Goal: Information Seeking & Learning: Learn about a topic

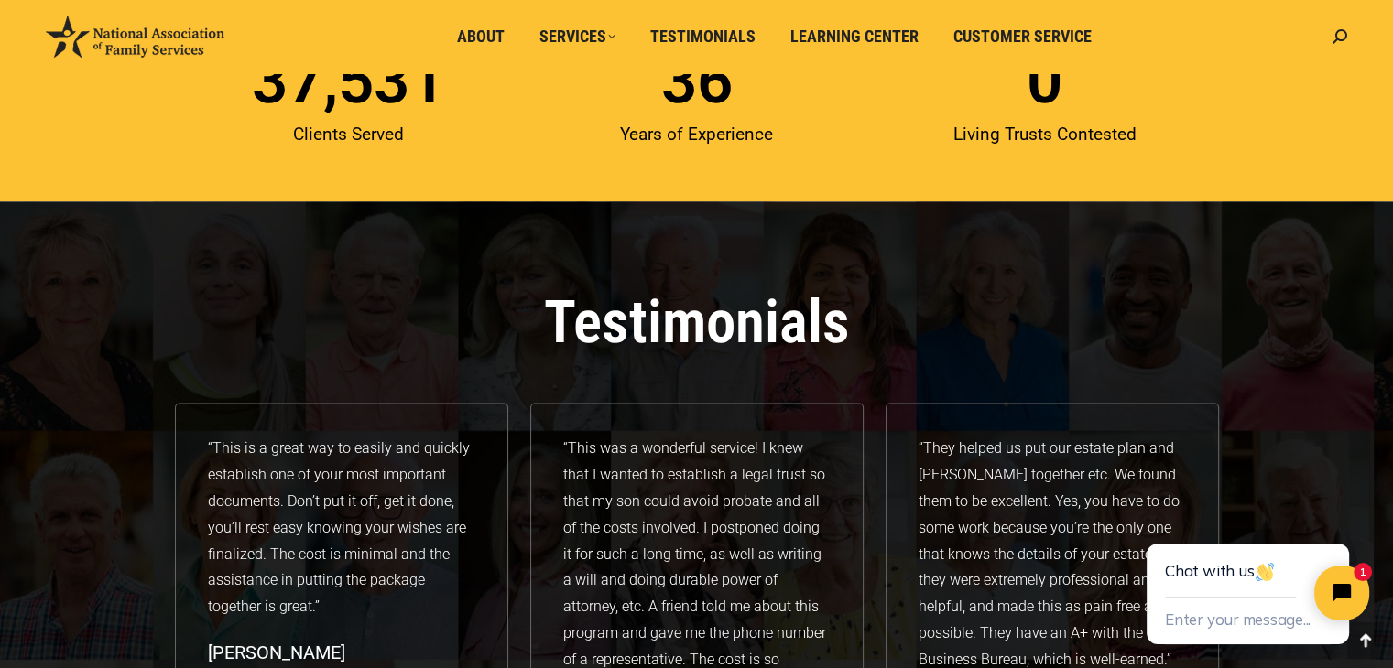
scroll to position [2752, 0]
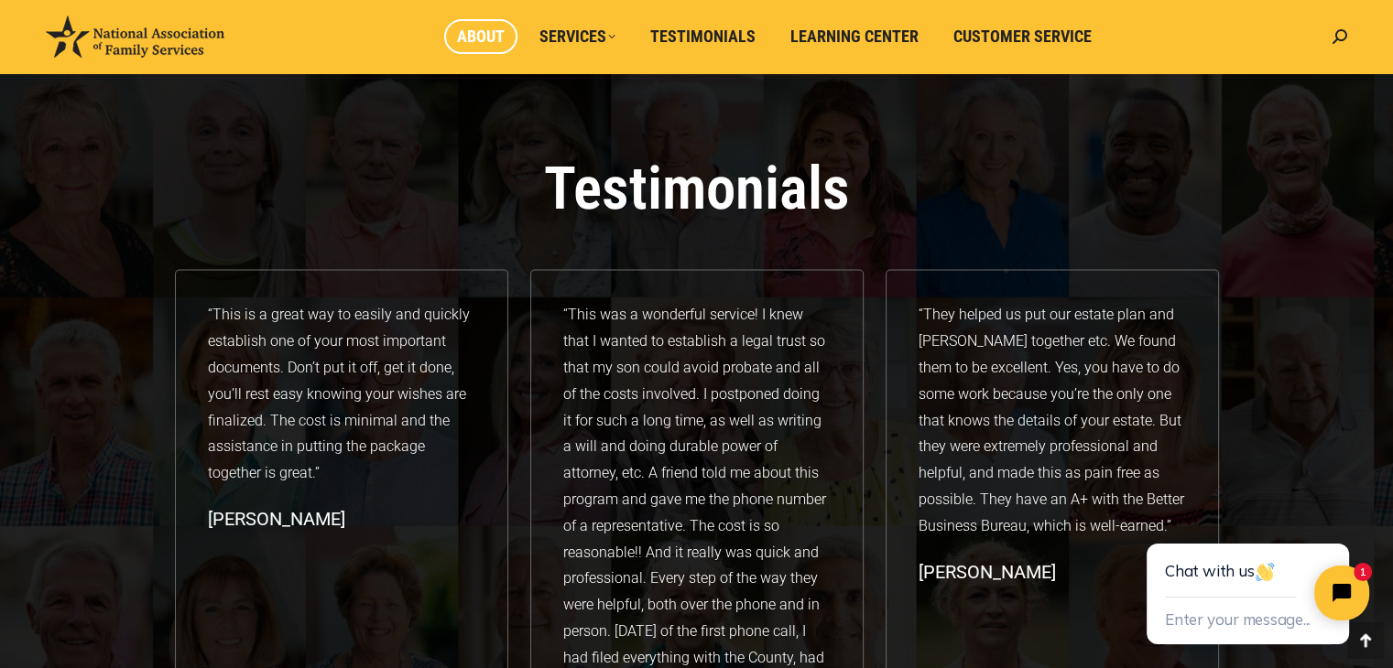
click at [489, 45] on span "About" at bounding box center [481, 37] width 48 height 20
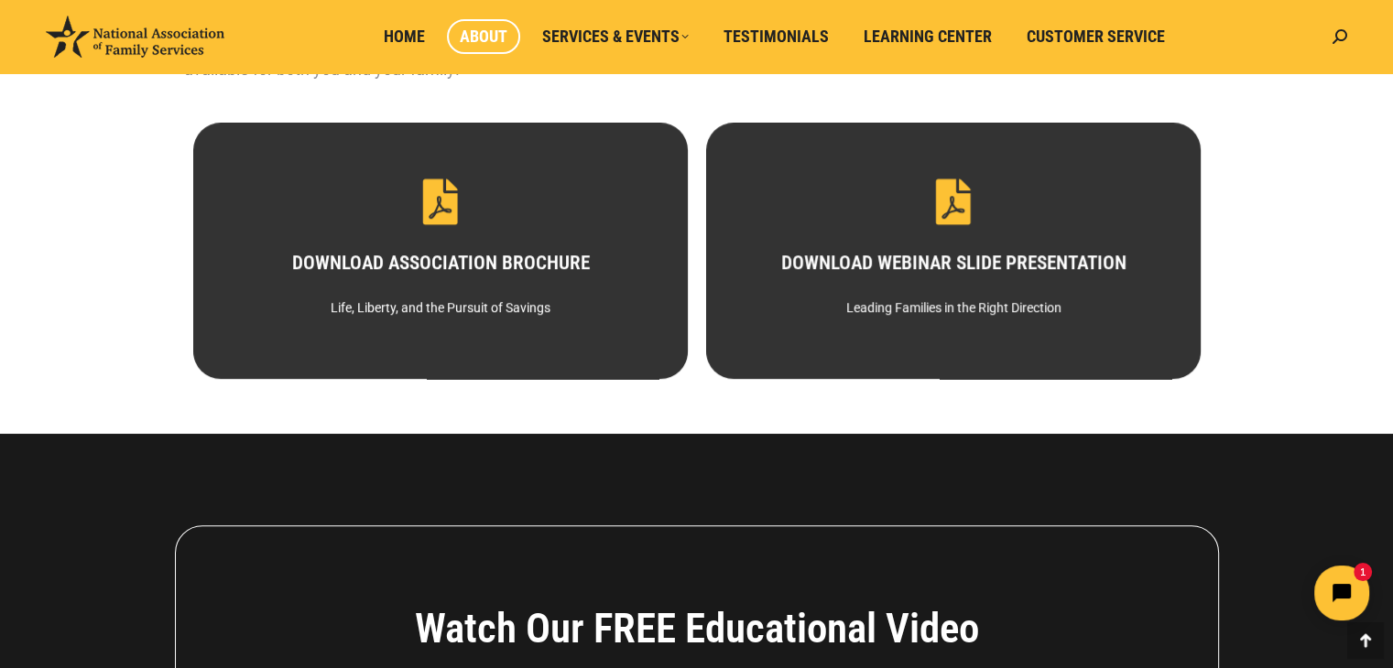
scroll to position [961, 0]
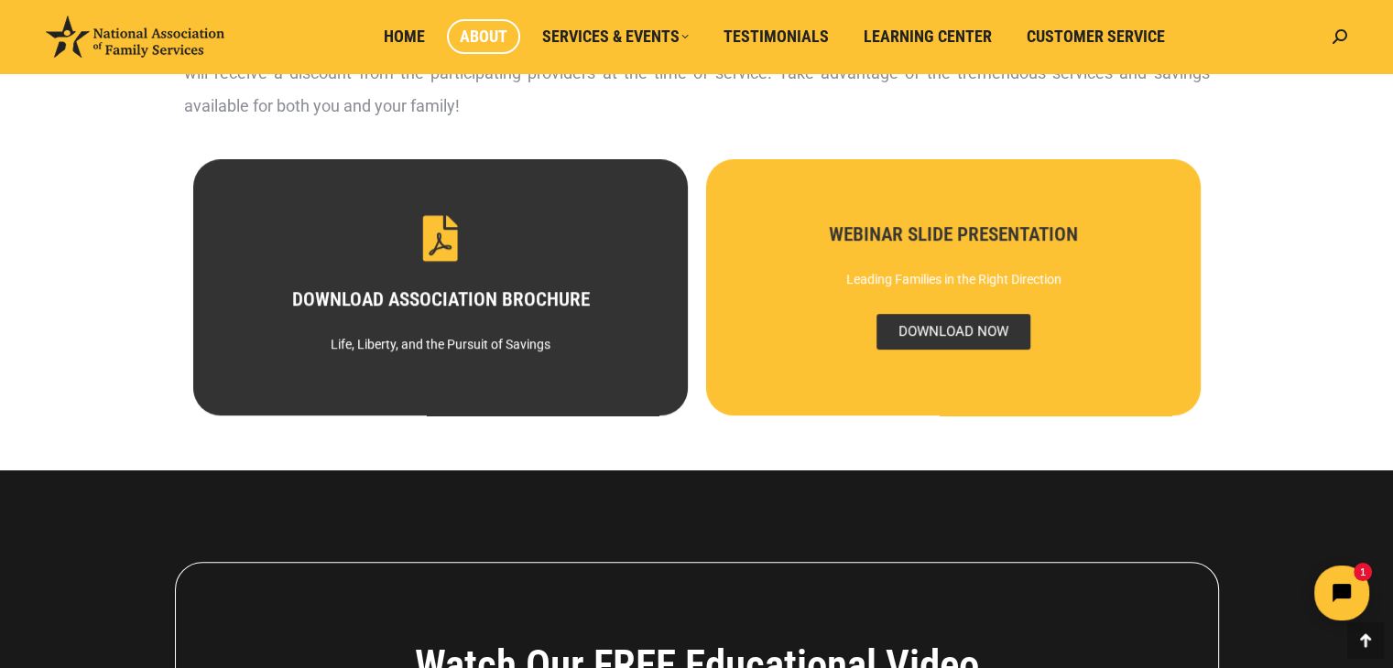
click at [940, 330] on span "DOWNLOAD NOW" at bounding box center [952, 332] width 154 height 36
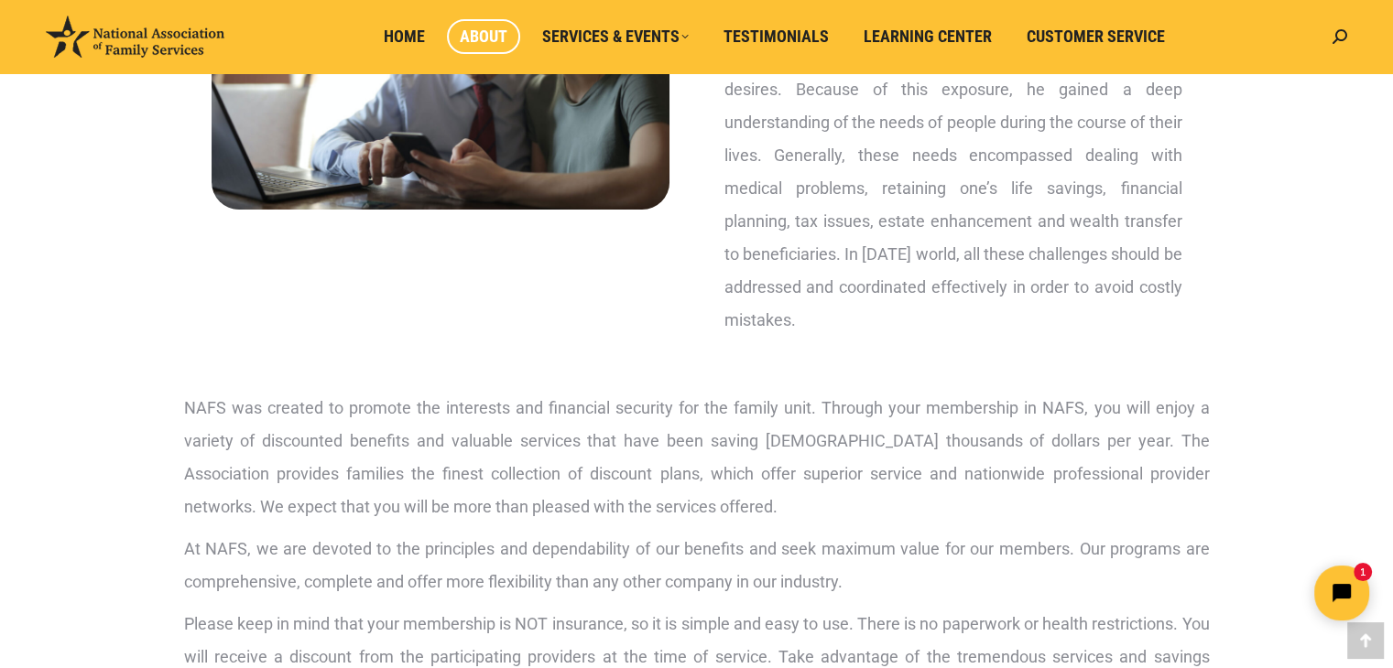
scroll to position [0, 0]
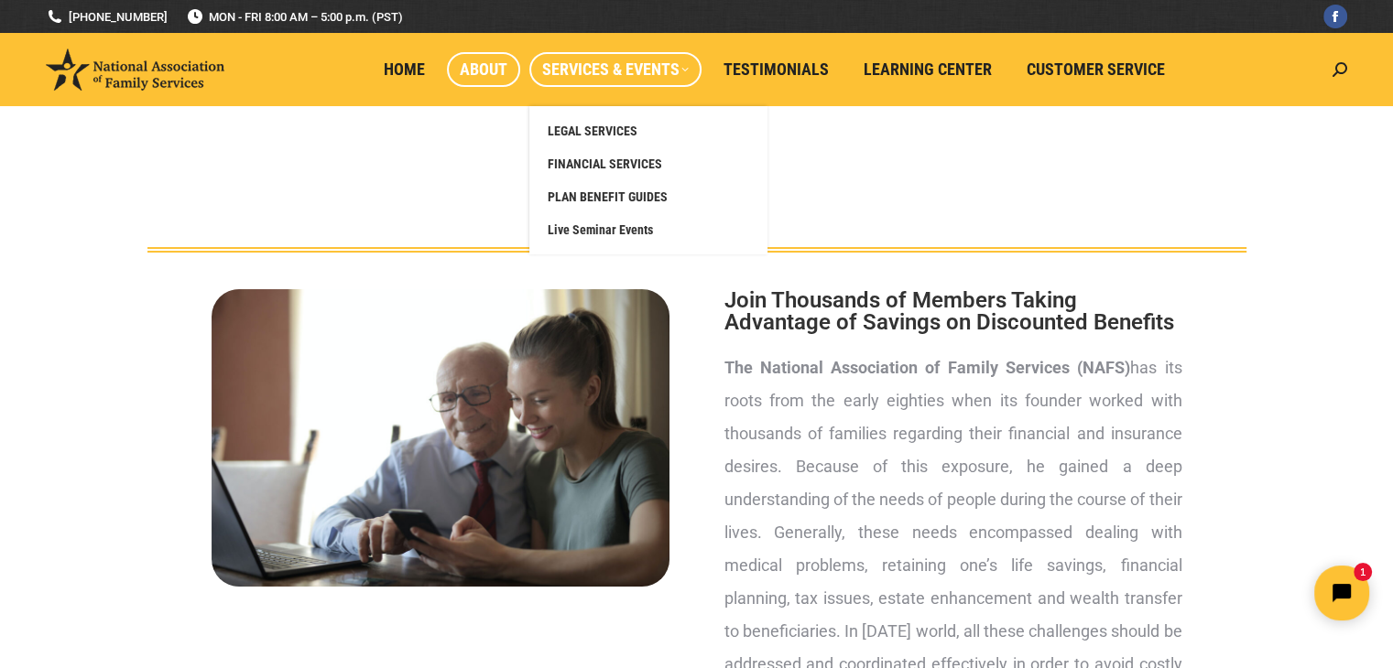
click at [586, 65] on span "Services & Events" at bounding box center [615, 70] width 146 height 20
click at [585, 227] on span "Live Seminar Events" at bounding box center [600, 230] width 105 height 16
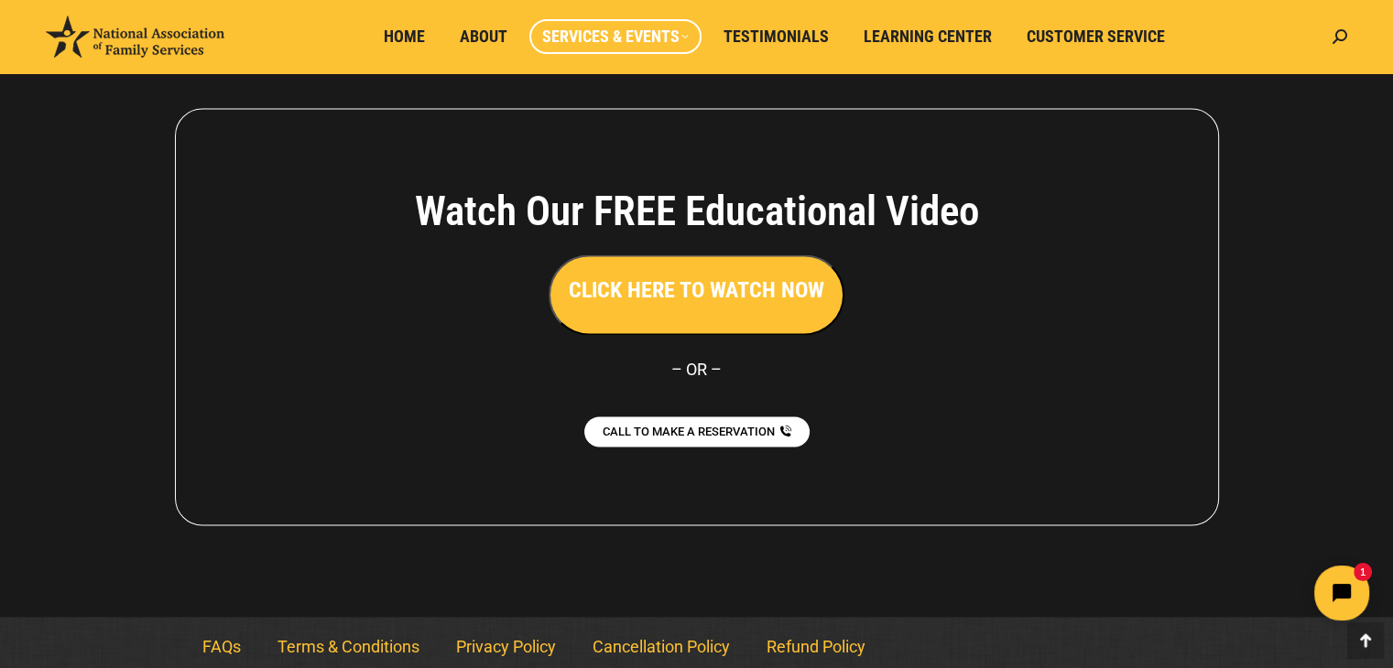
scroll to position [2023, 0]
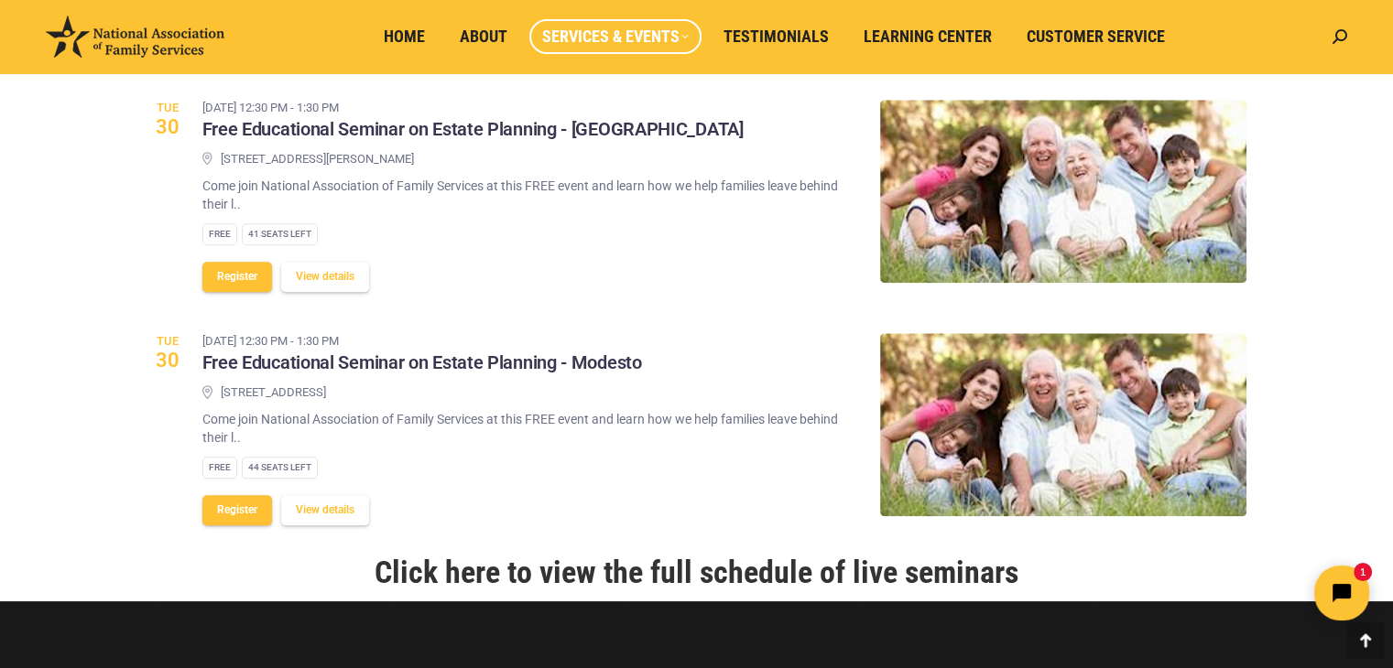
click at [818, 565] on link "Click here to view the full schedule of live seminars" at bounding box center [696, 572] width 644 height 37
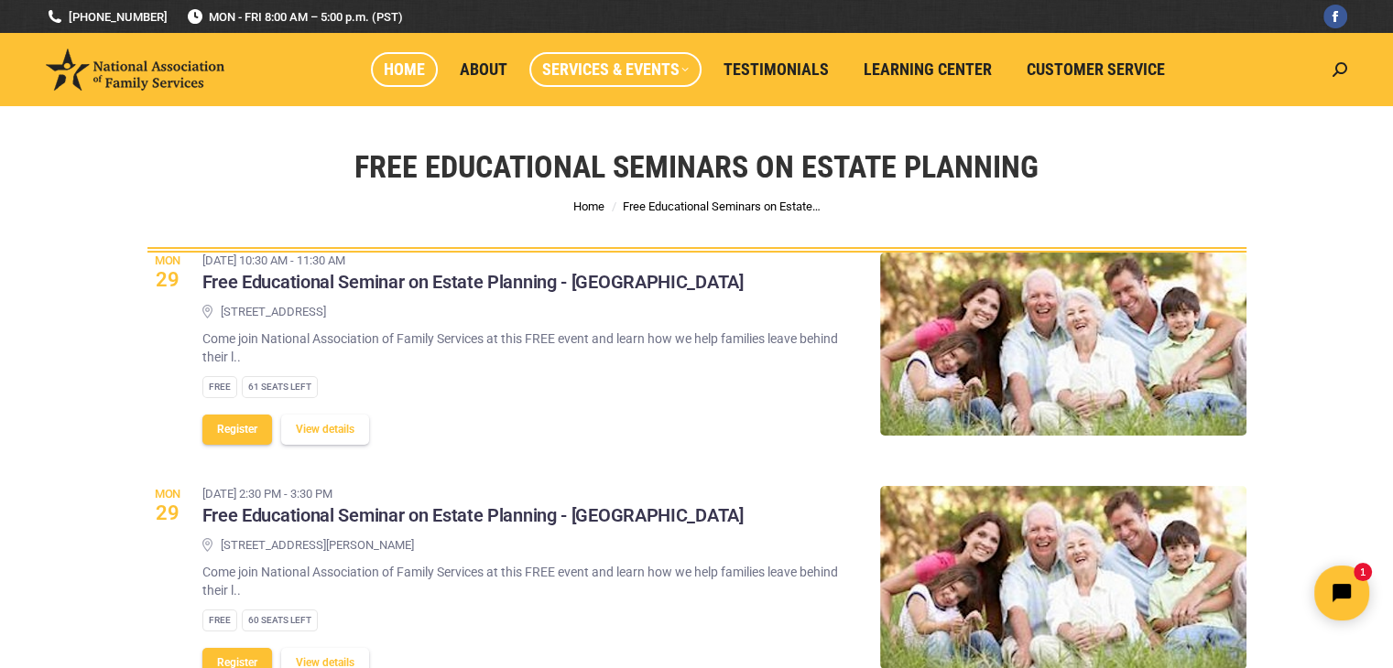
click at [413, 74] on span "Home" at bounding box center [404, 70] width 41 height 20
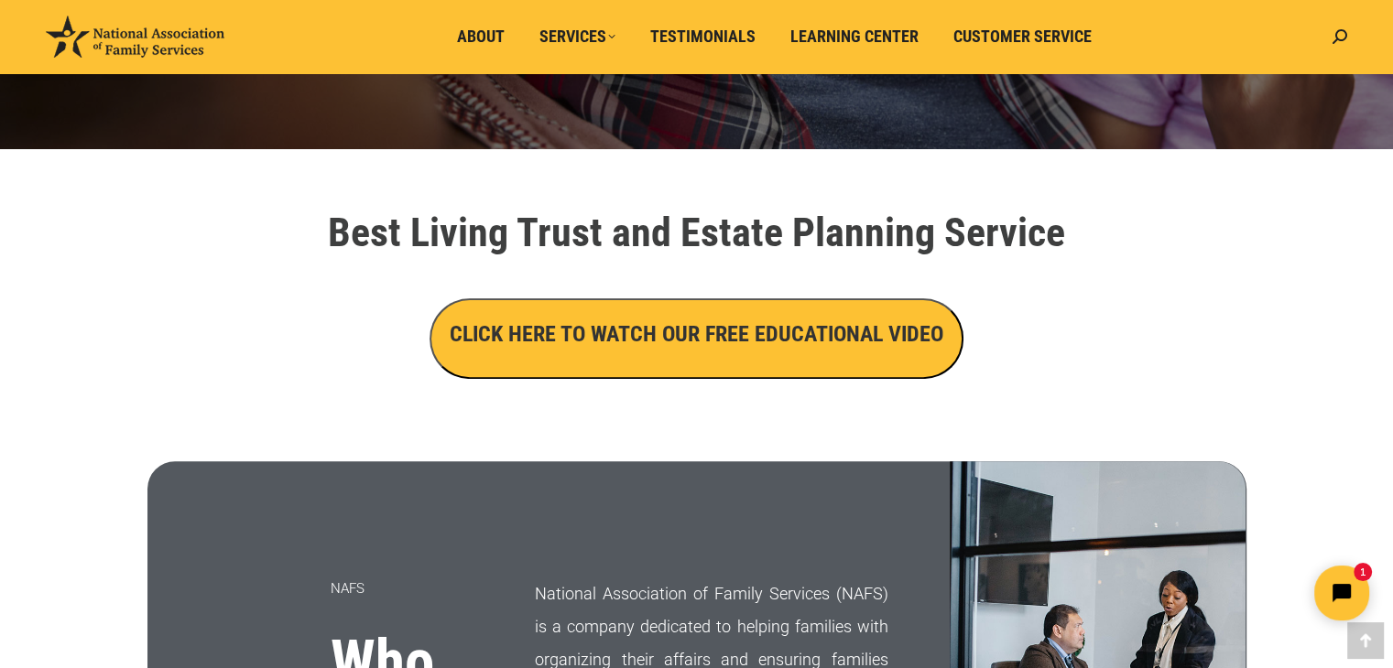
scroll to position [552, 0]
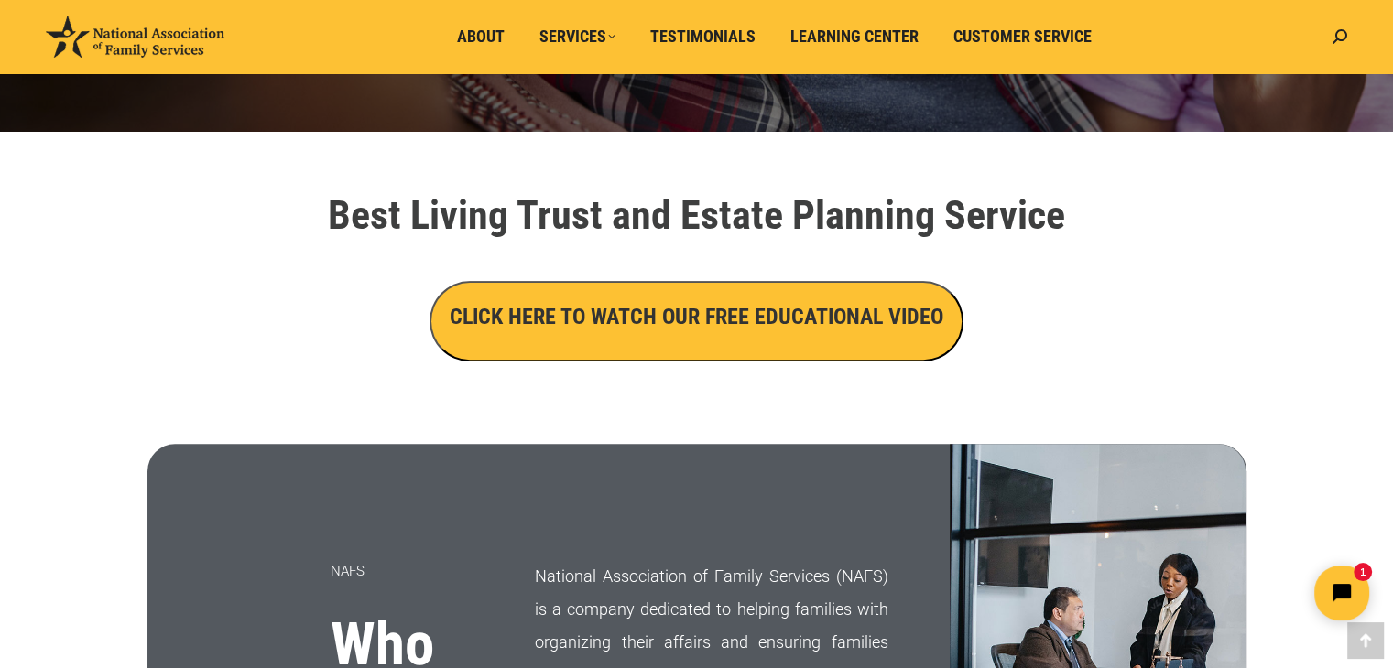
click at [711, 338] on button "CLICK HERE TO WATCH OUR FREE EDUCATIONAL VIDEO" at bounding box center [696, 321] width 534 height 81
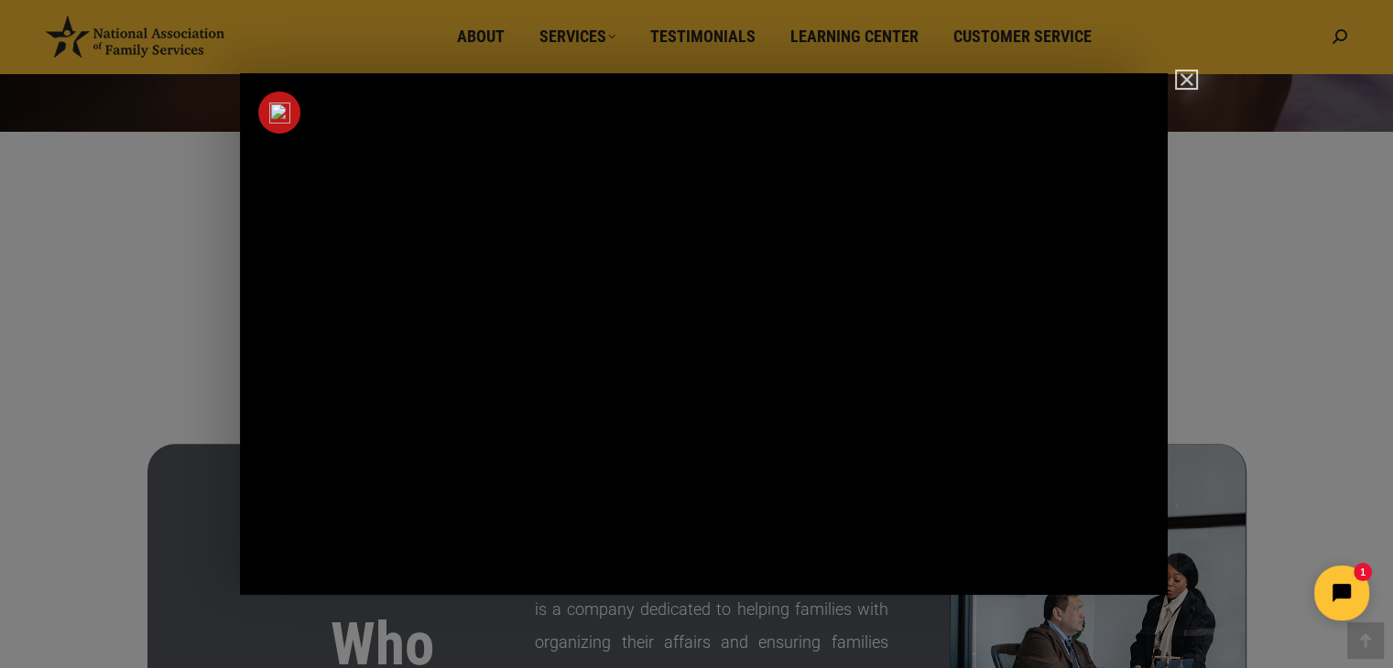
click at [1188, 83] on img "Close" at bounding box center [1178, 87] width 31 height 31
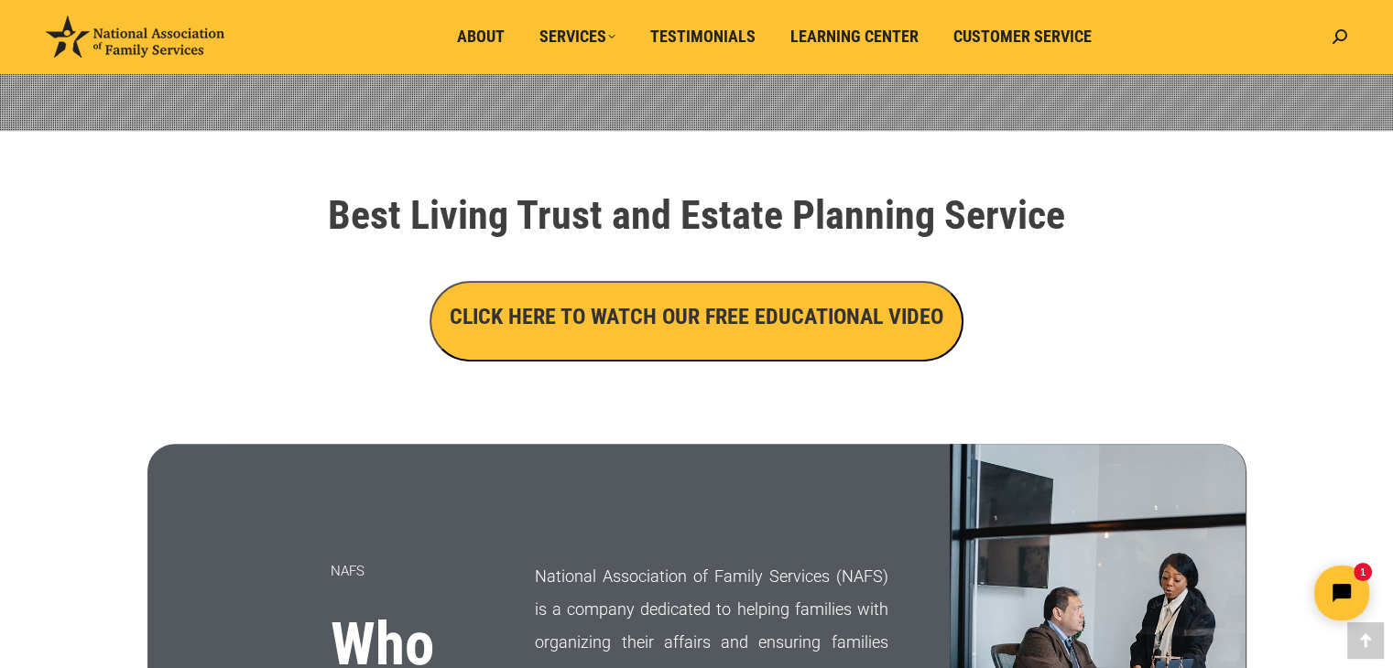
click at [754, 326] on h3 "CLICK HERE TO WATCH OUR FREE EDUCATIONAL VIDEO" at bounding box center [697, 316] width 494 height 31
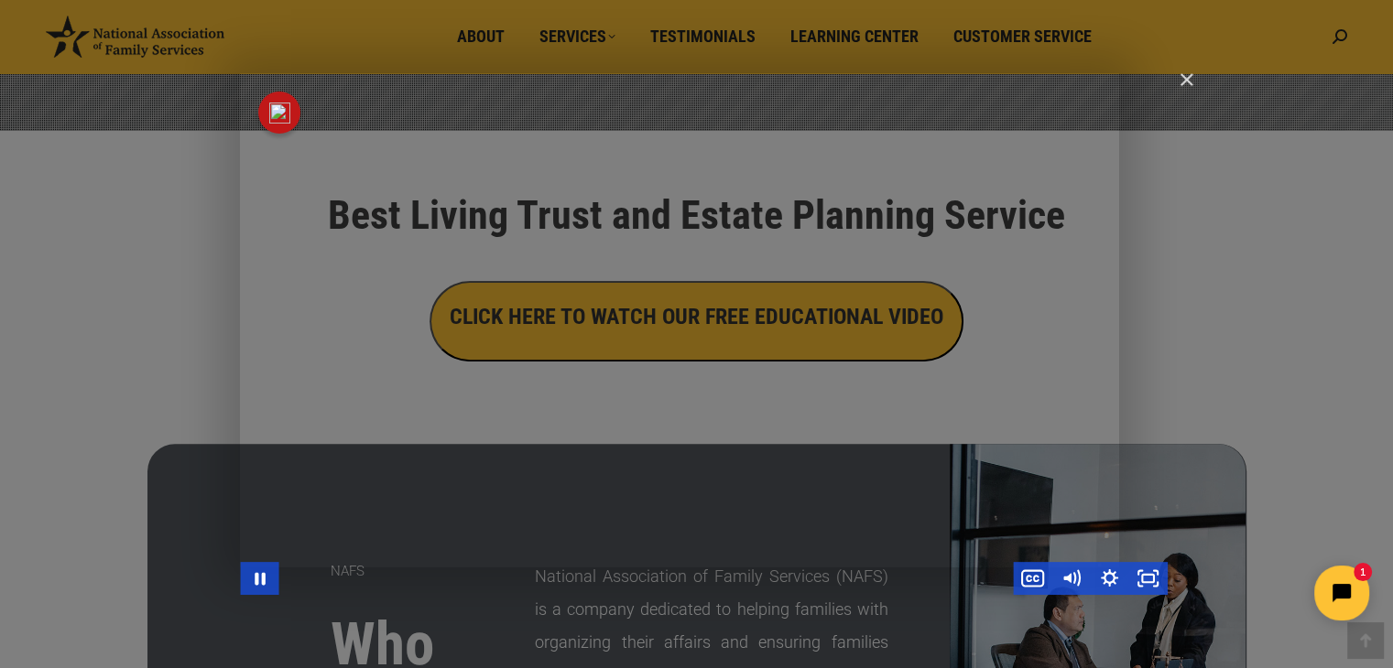
click at [460, 469] on div "Main Video - Full Webinar (Emma) Landon V1.4" at bounding box center [704, 334] width 928 height 522
click at [710, 323] on div "Main Video - Full Webinar (Emma) Landon V1.4" at bounding box center [704, 334] width 928 height 522
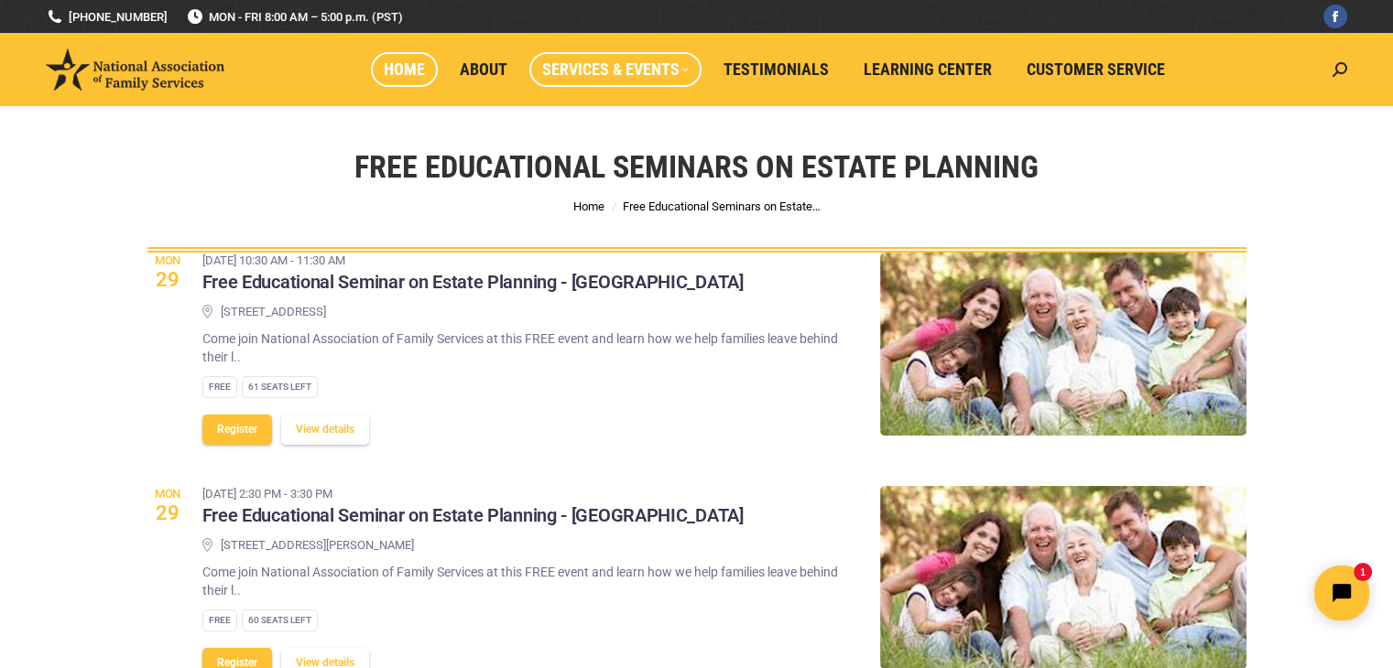
click at [394, 71] on span "Home" at bounding box center [404, 70] width 41 height 20
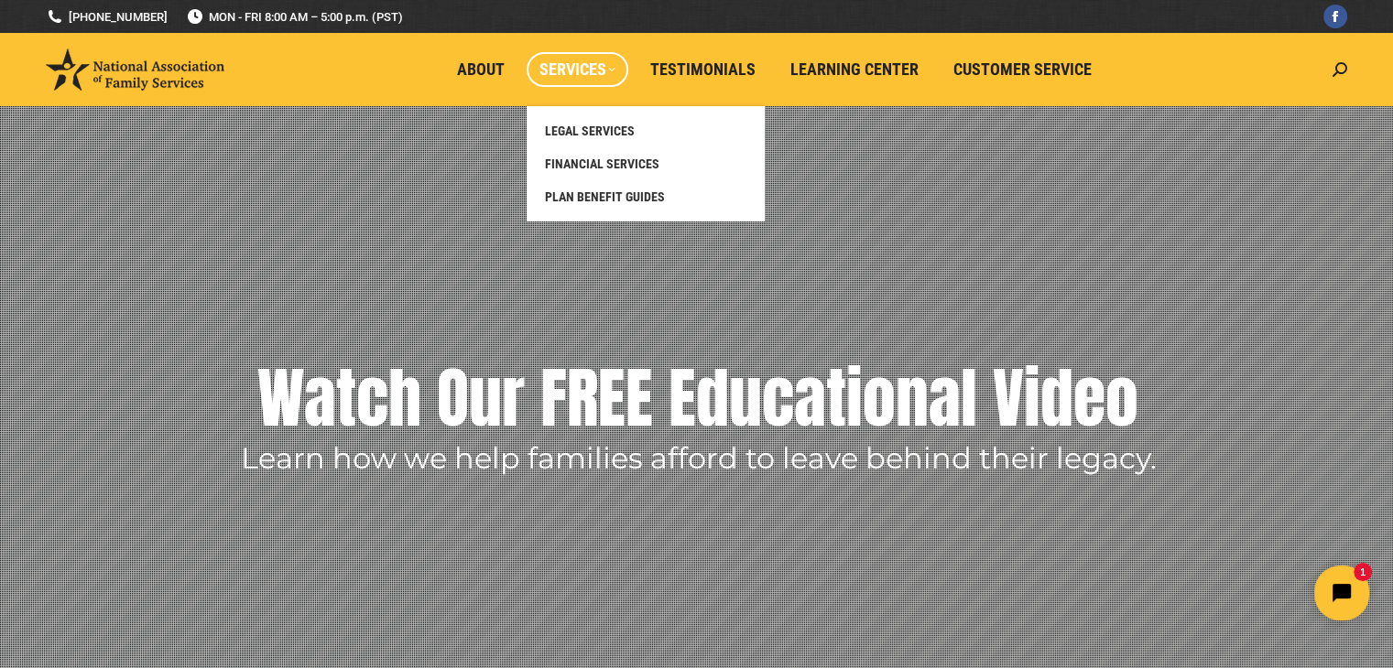
click at [597, 74] on span "Services" at bounding box center [577, 70] width 76 height 20
click at [612, 74] on span "Services" at bounding box center [577, 70] width 76 height 20
click at [615, 133] on span "LEGAL SERVICES" at bounding box center [590, 131] width 90 height 16
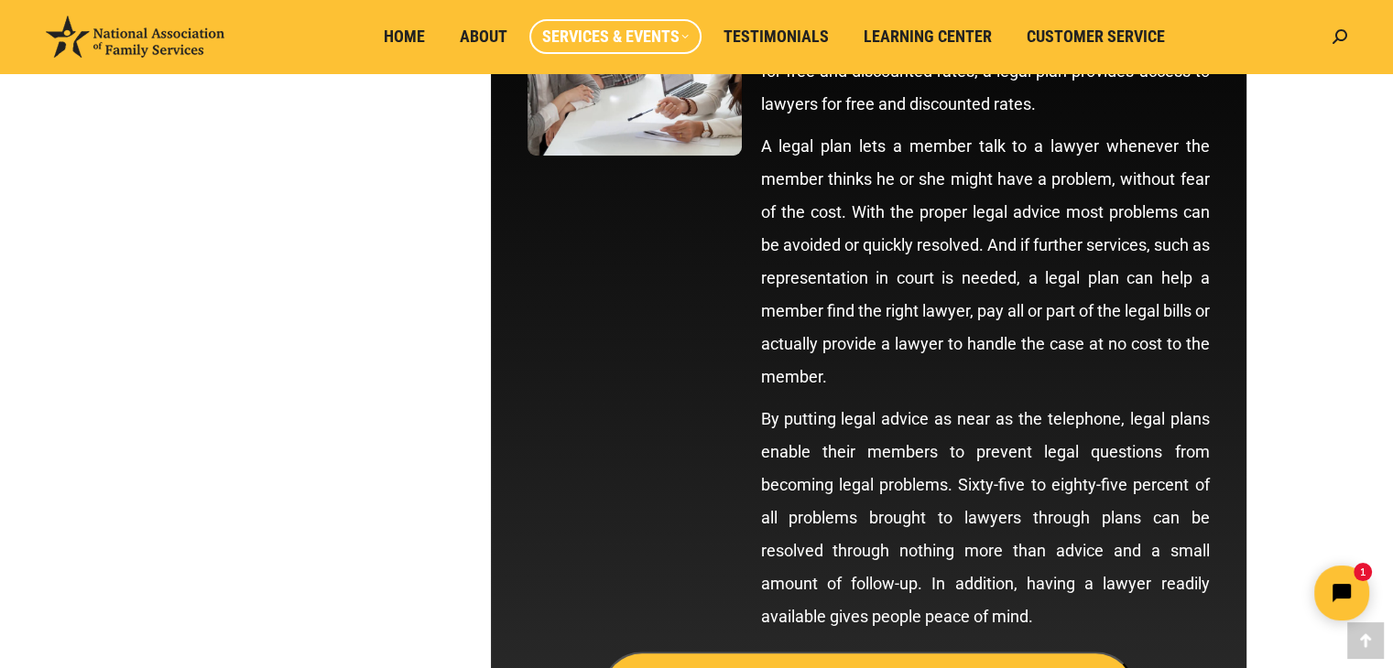
scroll to position [15, 0]
